Goal: Find specific page/section: Find specific page/section

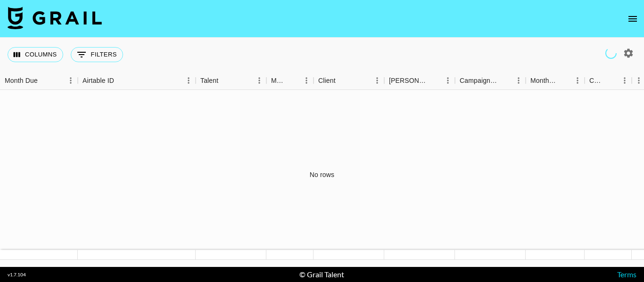
click at [623, 21] on button "open drawer" at bounding box center [632, 18] width 19 height 19
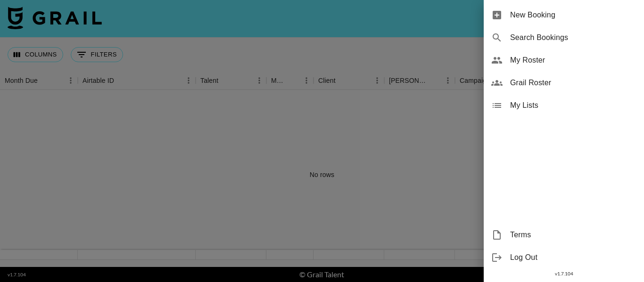
click at [549, 81] on span "Grail Roster" at bounding box center [573, 82] width 126 height 11
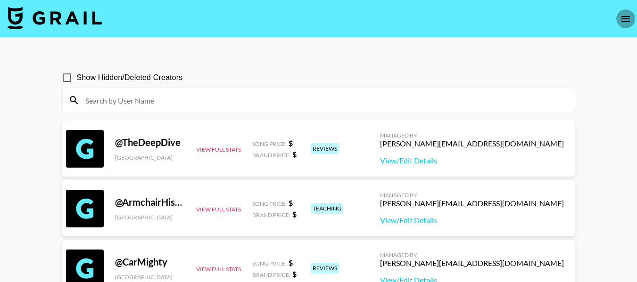
click at [629, 16] on icon "open drawer" at bounding box center [625, 18] width 11 height 11
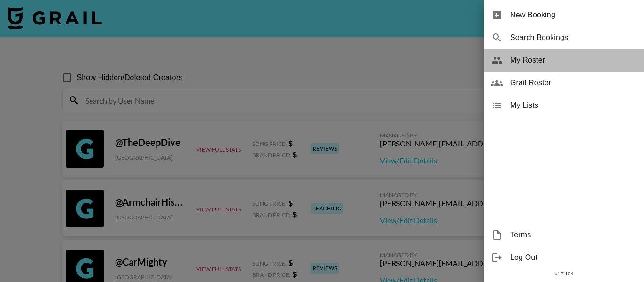
click at [542, 66] on div "My Roster" at bounding box center [564, 60] width 160 height 23
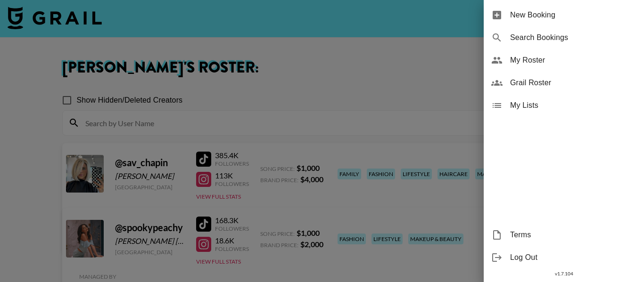
click at [363, 86] on div at bounding box center [322, 141] width 644 height 282
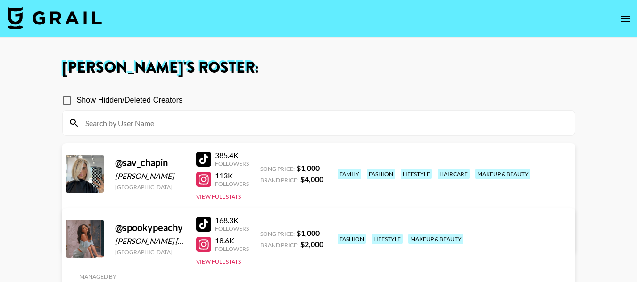
click at [40, 20] on img at bounding box center [55, 18] width 94 height 23
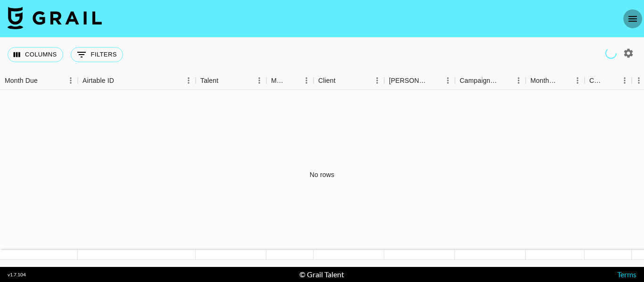
click at [634, 15] on icon "open drawer" at bounding box center [632, 18] width 11 height 11
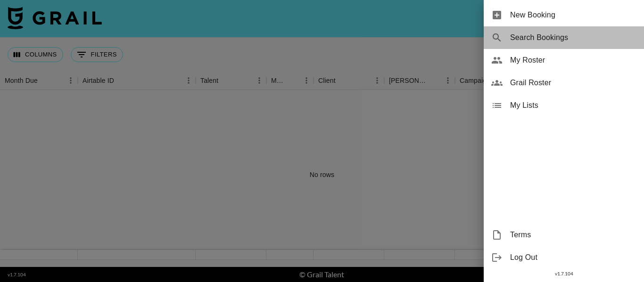
click at [548, 38] on span "Search Bookings" at bounding box center [573, 37] width 126 height 11
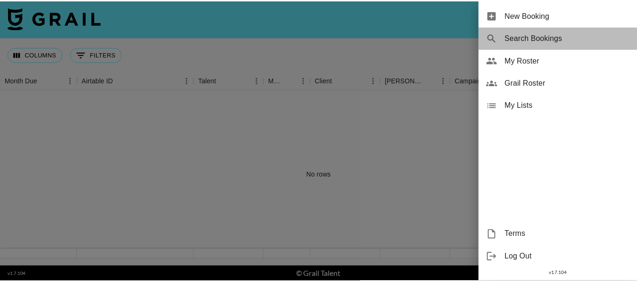
select select "id"
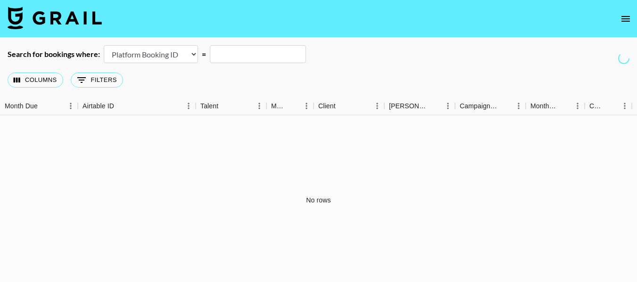
click at [182, 58] on select "Airtable Booking ID Platform Booking ID Platform Campaign ID" at bounding box center [151, 54] width 94 height 18
click at [236, 57] on input "text" at bounding box center [258, 54] width 96 height 18
type input "charli"
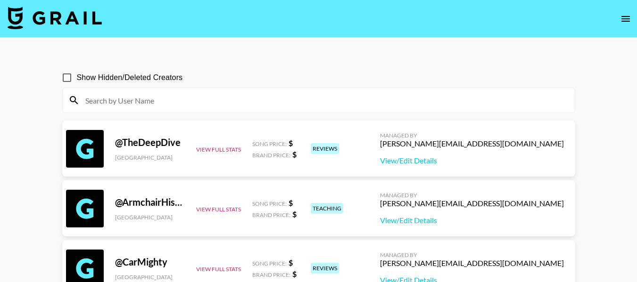
click at [249, 92] on div at bounding box center [319, 100] width 512 height 25
click at [67, 74] on input "Show Hidden/Deleted Creators" at bounding box center [67, 78] width 20 height 20
checkbox input "true"
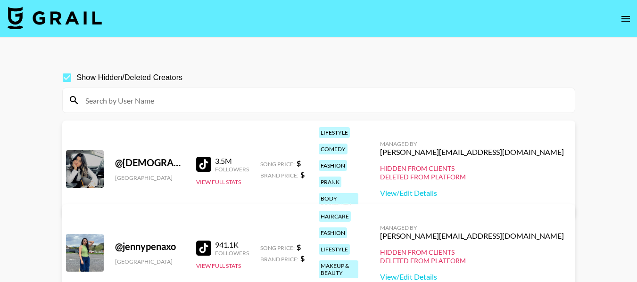
click at [123, 98] on input at bounding box center [324, 100] width 489 height 15
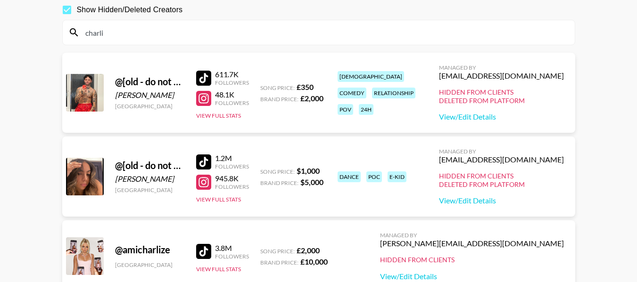
scroll to position [21, 0]
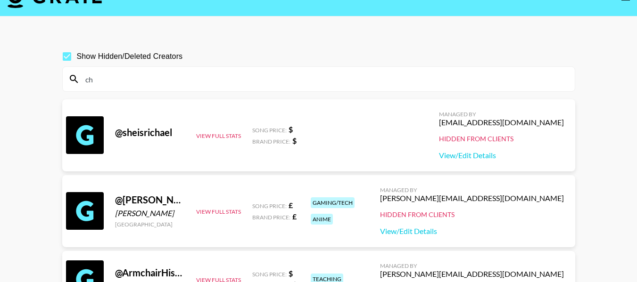
type input "c"
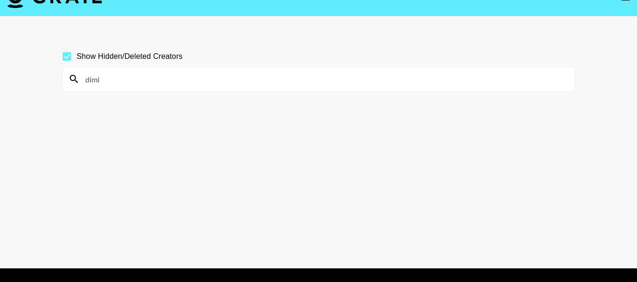
scroll to position [37, 0]
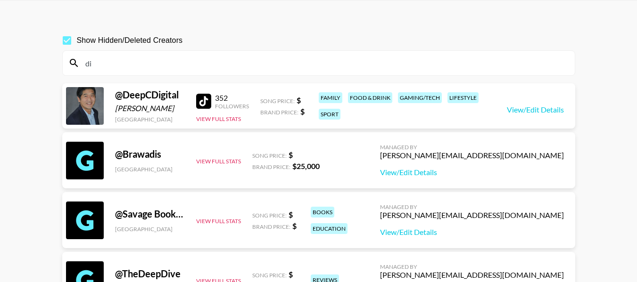
type input "d"
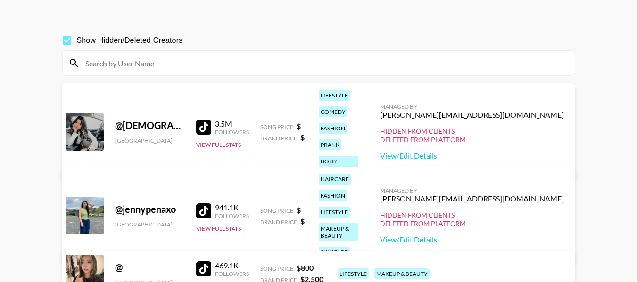
click at [150, 65] on input at bounding box center [324, 63] width 489 height 15
click at [138, 62] on input at bounding box center [324, 63] width 489 height 15
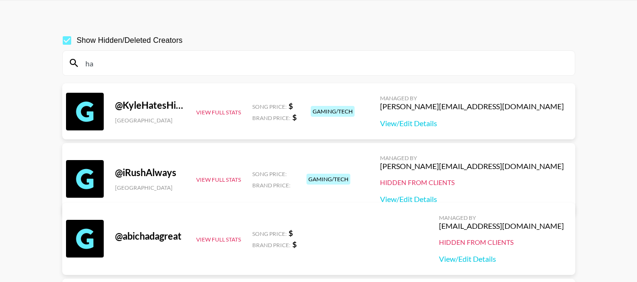
type input "h"
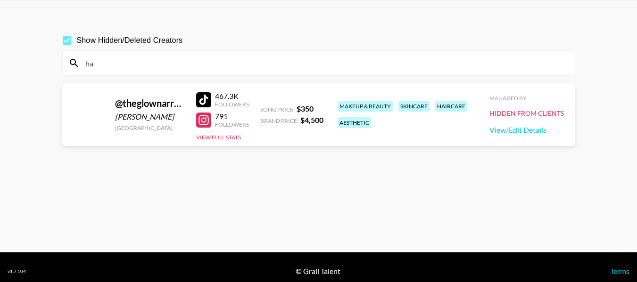
type input "h"
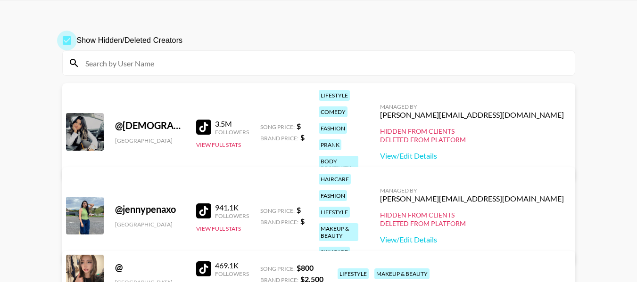
click at [66, 39] on input "Show Hidden/Deleted Creators" at bounding box center [67, 41] width 20 height 20
checkbox input "false"
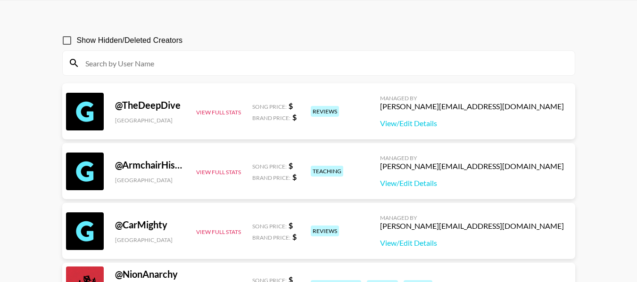
click at [234, 67] on input at bounding box center [324, 63] width 489 height 15
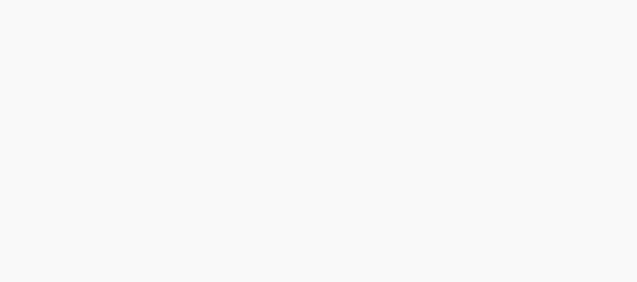
scroll to position [13729, 0]
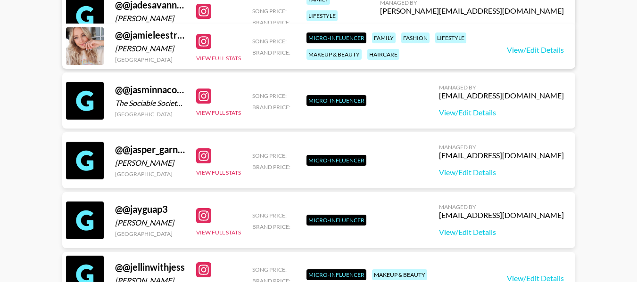
click at [412, 36] on div "fashion" at bounding box center [415, 38] width 28 height 11
click at [423, 52] on div "Micro-Influencer family fashion lifestyle makeup & beauty haircare" at bounding box center [395, 46] width 184 height 33
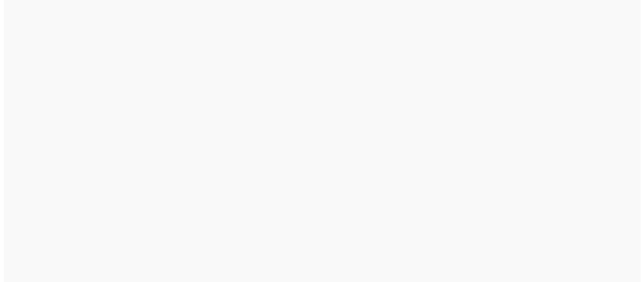
scroll to position [0, 0]
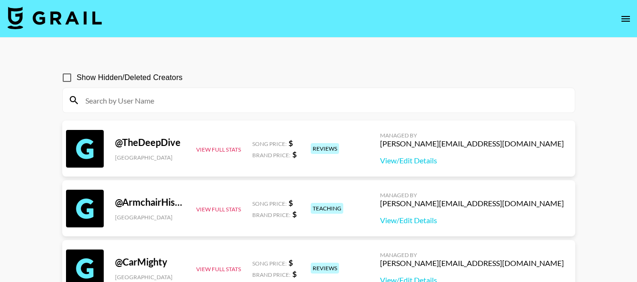
click at [625, 22] on icon "open drawer" at bounding box center [625, 18] width 11 height 11
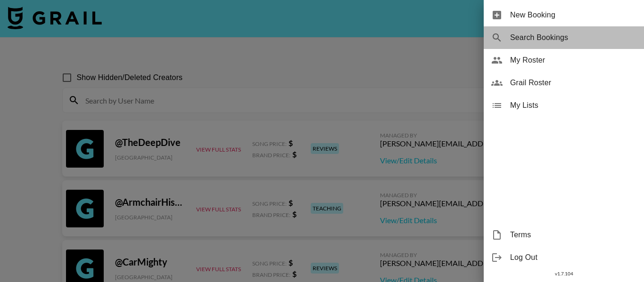
click at [533, 35] on span "Search Bookings" at bounding box center [573, 37] width 126 height 11
select select "id"
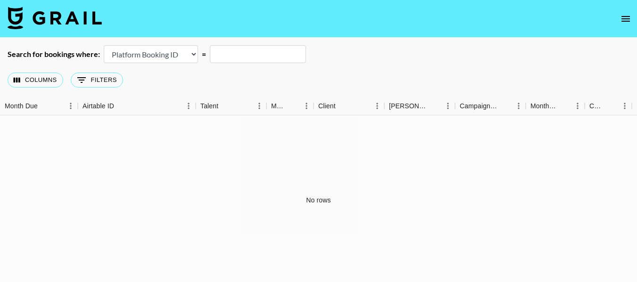
click at [627, 14] on icon "open drawer" at bounding box center [625, 18] width 11 height 11
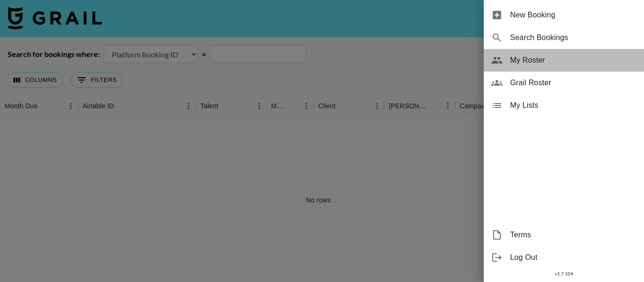
click at [551, 62] on span "My Roster" at bounding box center [573, 60] width 126 height 11
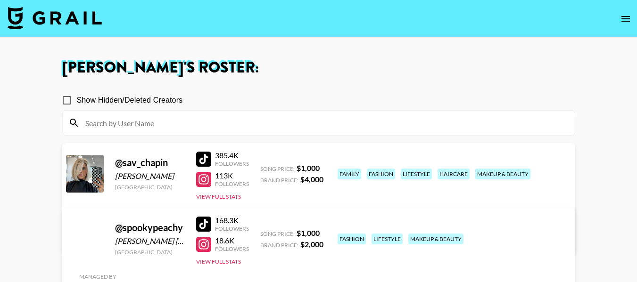
click at [351, 169] on div "family" at bounding box center [349, 174] width 24 height 11
click at [147, 70] on h1 "Sarah Miller 's Roster:" at bounding box center [318, 67] width 513 height 15
click at [58, 2] on nav at bounding box center [318, 19] width 637 height 38
click at [54, 21] on img at bounding box center [55, 18] width 94 height 23
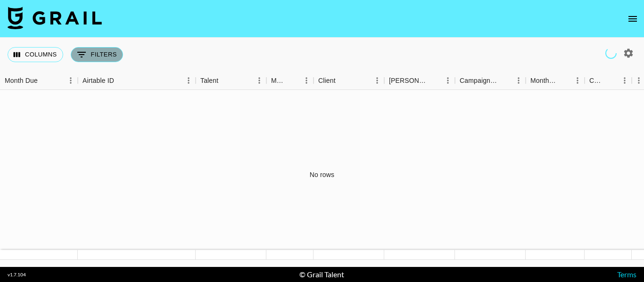
click at [98, 55] on button "0 Filters" at bounding box center [97, 54] width 52 height 15
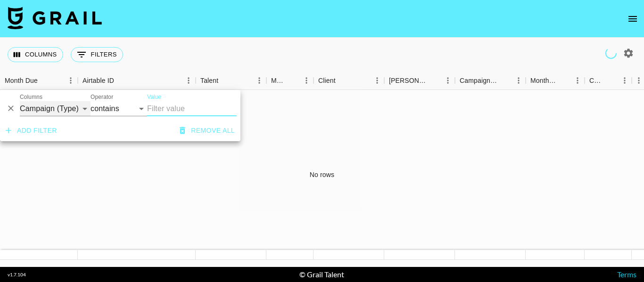
click at [79, 107] on select "Grail Platform ID Airtable ID Talent Manager Client Booker Campaign (Type) Date…" at bounding box center [55, 108] width 71 height 15
select select "managerIds"
click at [20, 101] on select "Grail Platform ID Airtable ID Talent Manager Client Booker Campaign (Type) Date…" at bounding box center [55, 108] width 71 height 15
select select "is"
click at [162, 107] on input "Value" at bounding box center [210, 108] width 127 height 15
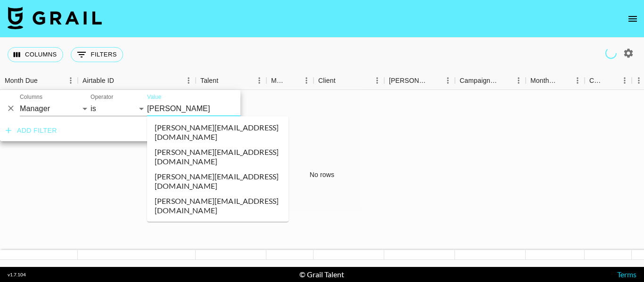
type input "hannah"
click at [201, 169] on li "hannah@grail-talent.com" at bounding box center [217, 181] width 141 height 25
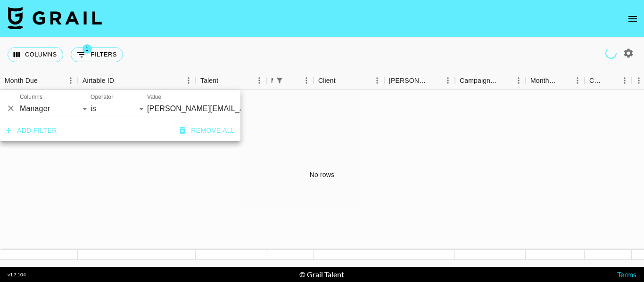
click at [297, 133] on div "No rows" at bounding box center [322, 175] width 644 height 170
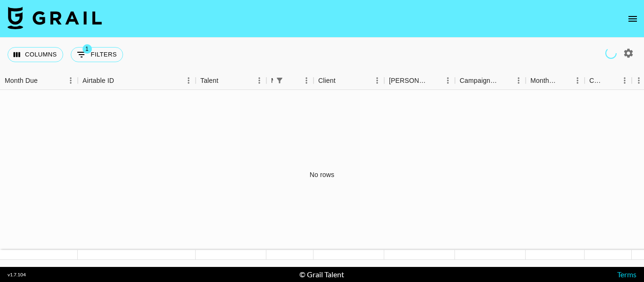
click at [176, 51] on div "Columns 1 Filters + Booking" at bounding box center [322, 55] width 644 height 34
click at [95, 21] on img at bounding box center [55, 18] width 94 height 23
click at [631, 49] on icon "button" at bounding box center [628, 53] width 11 height 11
select select "[DATE]"
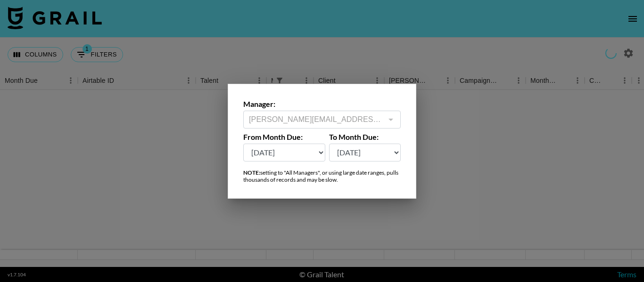
click at [555, 51] on div at bounding box center [322, 141] width 644 height 282
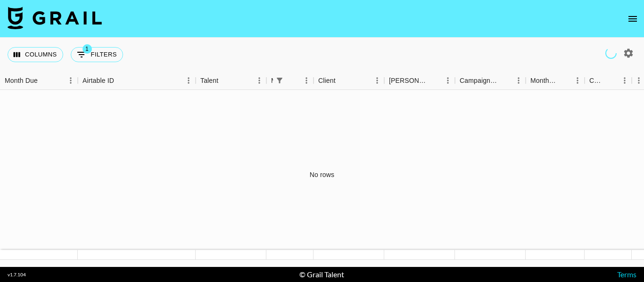
click at [636, 20] on icon "open drawer" at bounding box center [632, 18] width 11 height 11
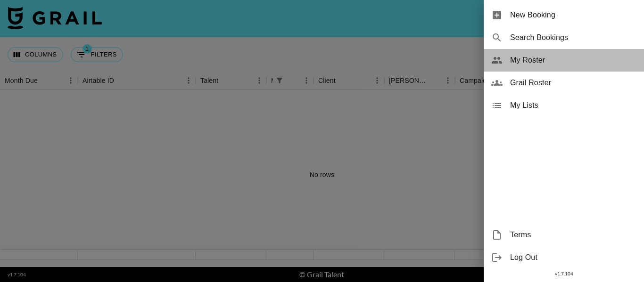
click at [535, 61] on span "My Roster" at bounding box center [573, 60] width 126 height 11
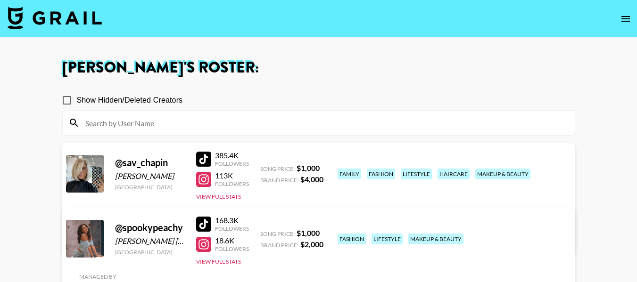
click at [71, 23] on img at bounding box center [55, 18] width 94 height 23
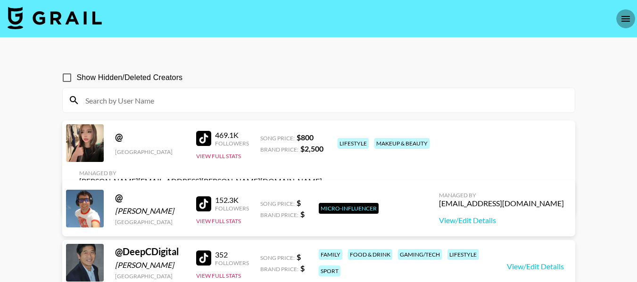
click at [623, 18] on icon "open drawer" at bounding box center [625, 18] width 11 height 11
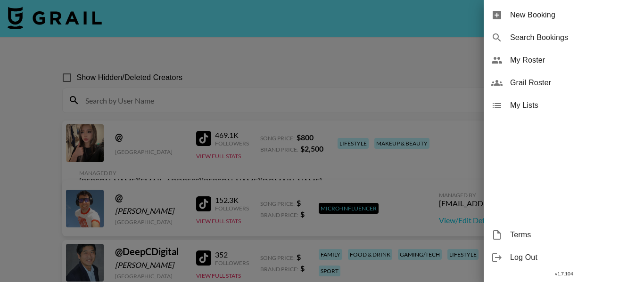
click at [551, 36] on span "Search Bookings" at bounding box center [573, 37] width 126 height 11
select select "id"
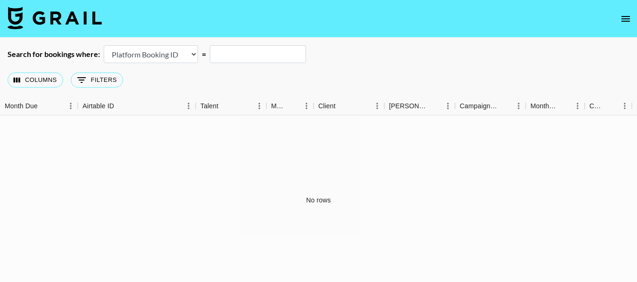
click at [264, 57] on input "text" at bounding box center [258, 54] width 96 height 18
click at [192, 53] on select "Airtable Booking ID Platform Booking ID Platform Campaign ID" at bounding box center [151, 54] width 94 height 18
click at [236, 85] on div "Columns 0 Filters + Booking" at bounding box center [318, 80] width 637 height 34
click at [88, 78] on button "0 Filters" at bounding box center [97, 80] width 52 height 15
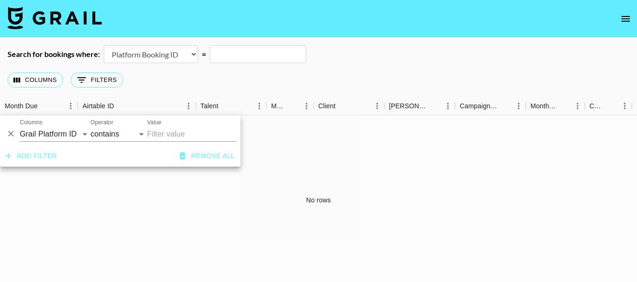
click at [271, 94] on div "Columns 0 Filters + Booking" at bounding box center [318, 80] width 637 height 34
